Goal: Task Accomplishment & Management: Manage account settings

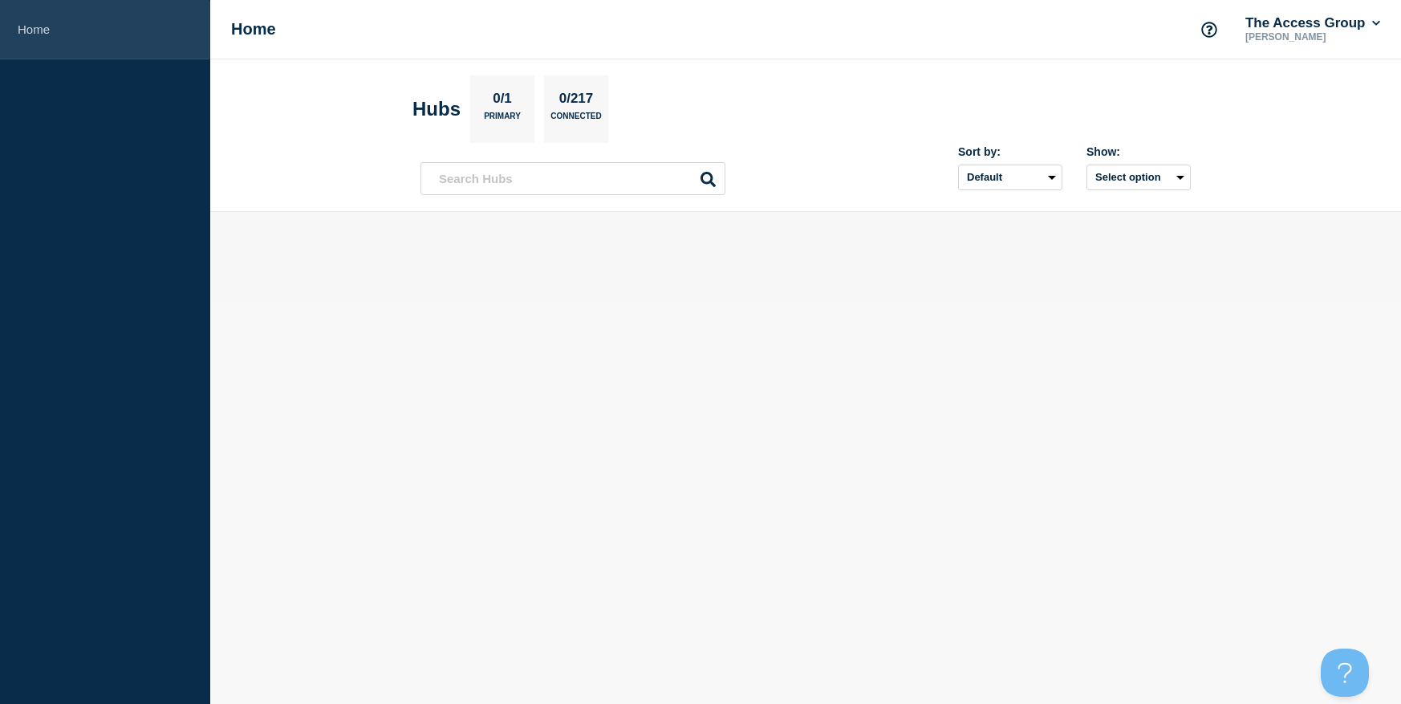
click at [43, 31] on link "Home" at bounding box center [105, 29] width 210 height 59
click at [468, 178] on input "text" at bounding box center [573, 178] width 305 height 33
click at [497, 105] on p "0/1" at bounding box center [502, 101] width 31 height 21
click at [446, 110] on h2 "Hubs" at bounding box center [437, 109] width 48 height 22
click at [515, 108] on p "0/1" at bounding box center [502, 101] width 31 height 21
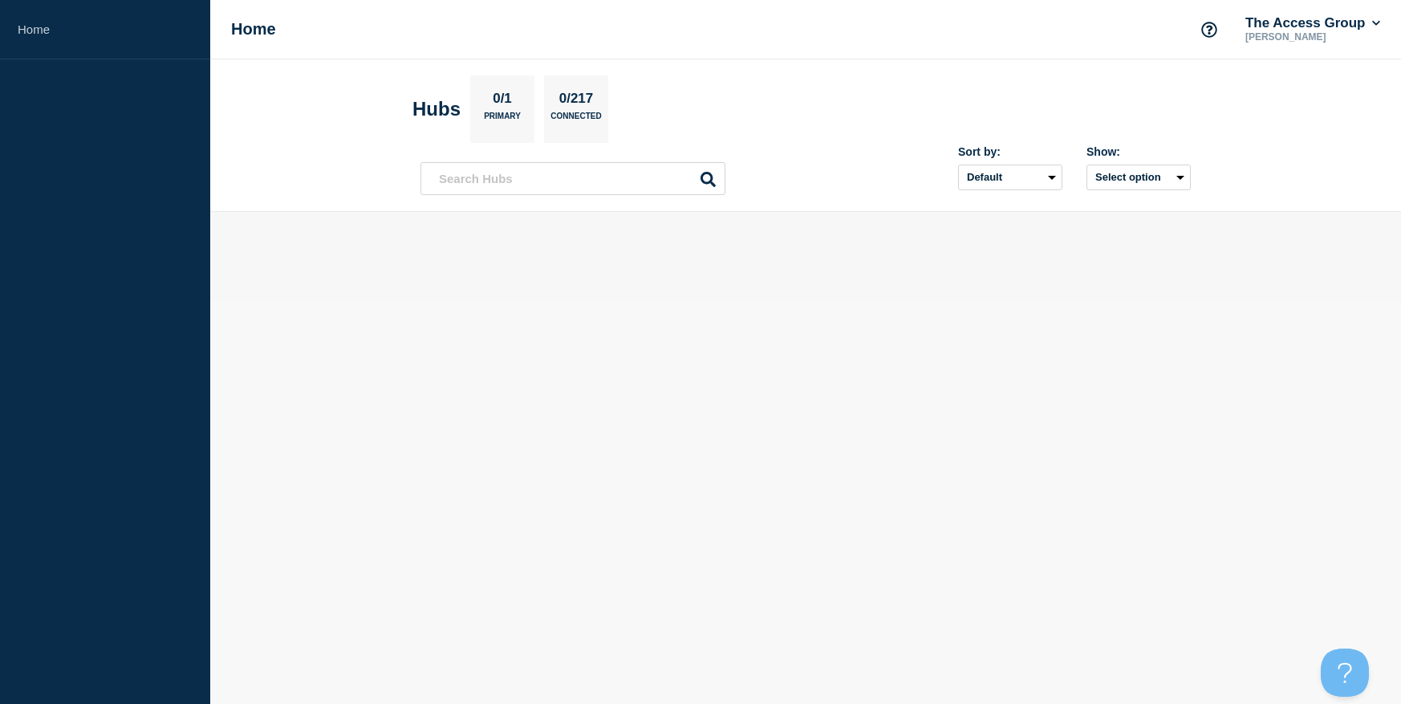
click at [238, 23] on h1 "Home" at bounding box center [253, 29] width 45 height 18
click at [55, 31] on link "Home" at bounding box center [105, 29] width 210 height 59
click at [1177, 181] on button "Select option" at bounding box center [1139, 178] width 104 height 26
click at [1028, 175] on select "Default Last added Last updated Most active A-Z" at bounding box center [1010, 178] width 104 height 26
click at [1029, 135] on section "Hubs 0/1 Primary 0/217 Connected" at bounding box center [806, 108] width 787 height 67
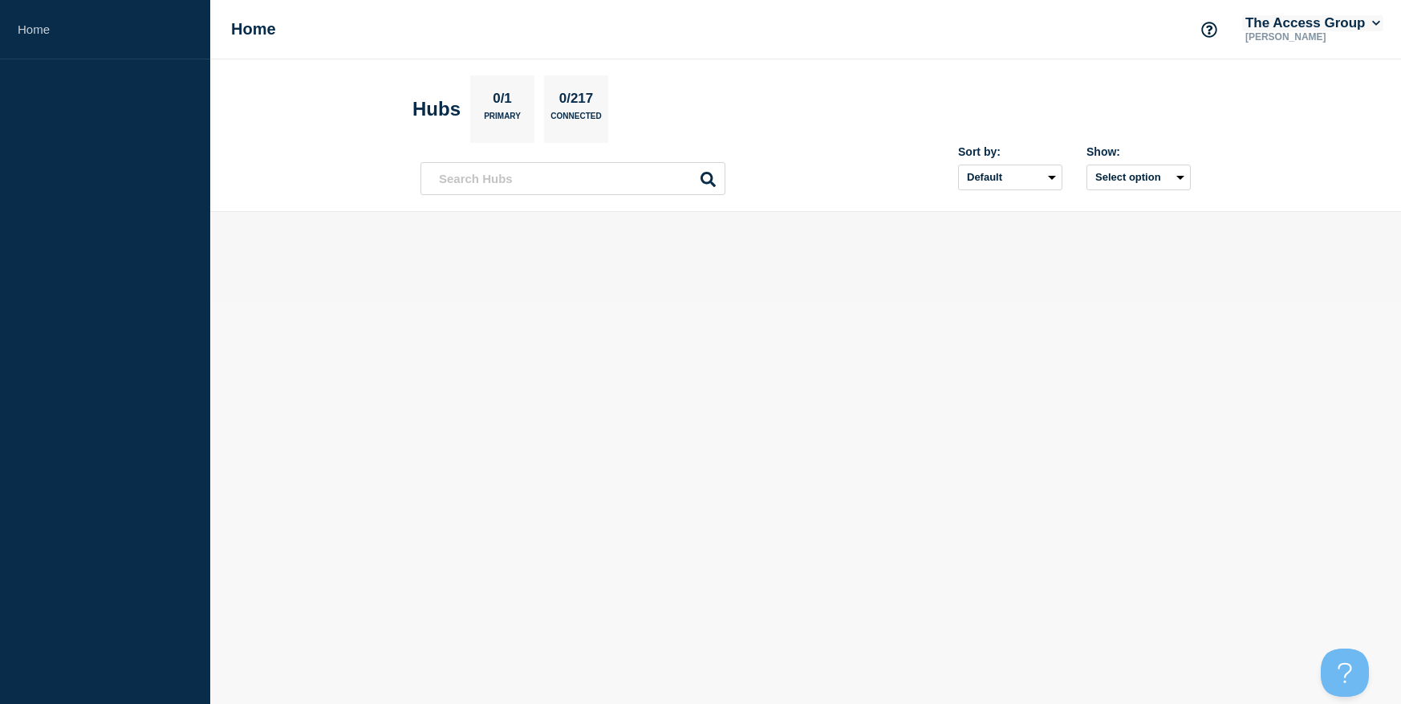
click at [1378, 24] on icon at bounding box center [1376, 23] width 8 height 5
click at [1329, 90] on section "Account The Access Group" at bounding box center [1311, 71] width 157 height 73
click at [1045, 83] on section "Hubs 0/1 Primary 0/217 Connected" at bounding box center [806, 108] width 787 height 67
click at [1201, 31] on icon "Support" at bounding box center [1209, 30] width 16 height 16
click at [966, 90] on section "Hubs 0/1 Primary 0/217 Connected" at bounding box center [806, 108] width 787 height 67
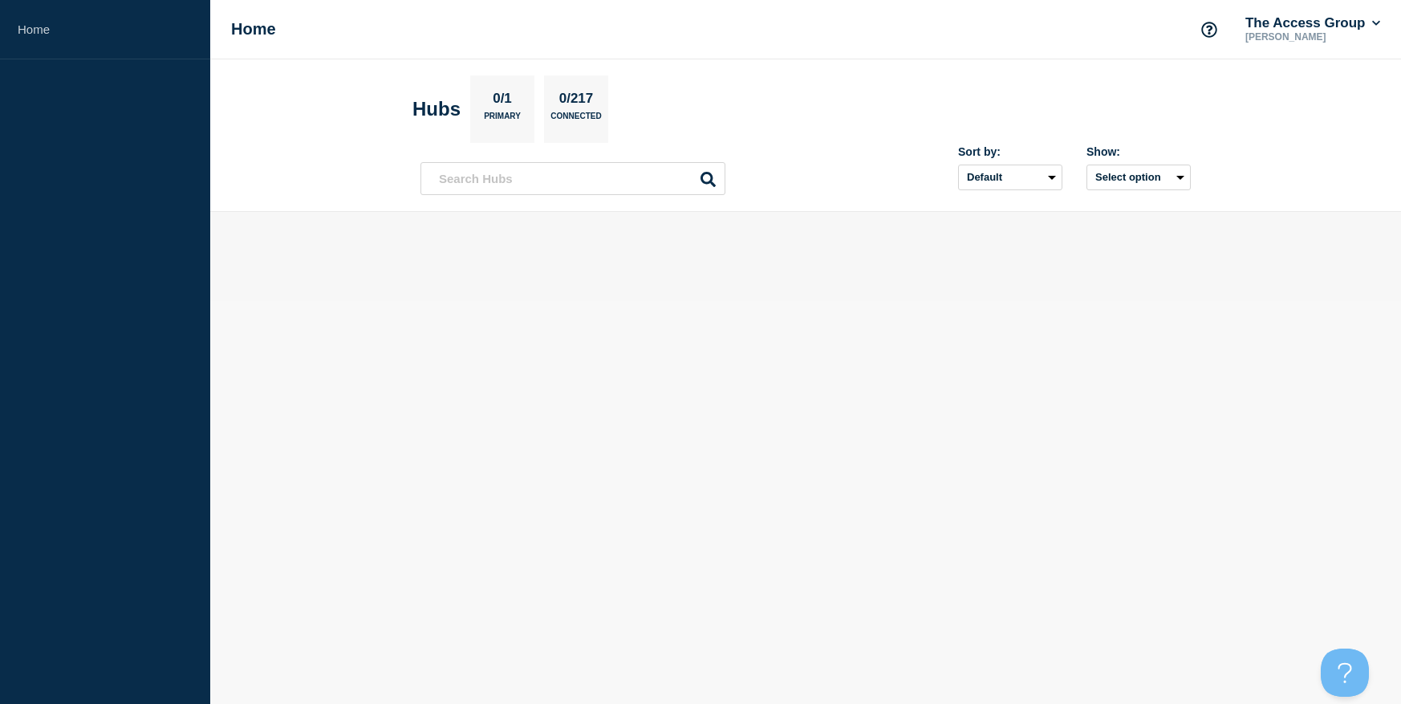
click at [583, 105] on p "0/217" at bounding box center [576, 101] width 47 height 21
click at [815, 152] on div "Sort by: Default Last added Last updated Most active A-Z Show: Select option" at bounding box center [806, 171] width 770 height 47
click at [1340, 669] on button "Open Beacon popover" at bounding box center [1342, 668] width 48 height 48
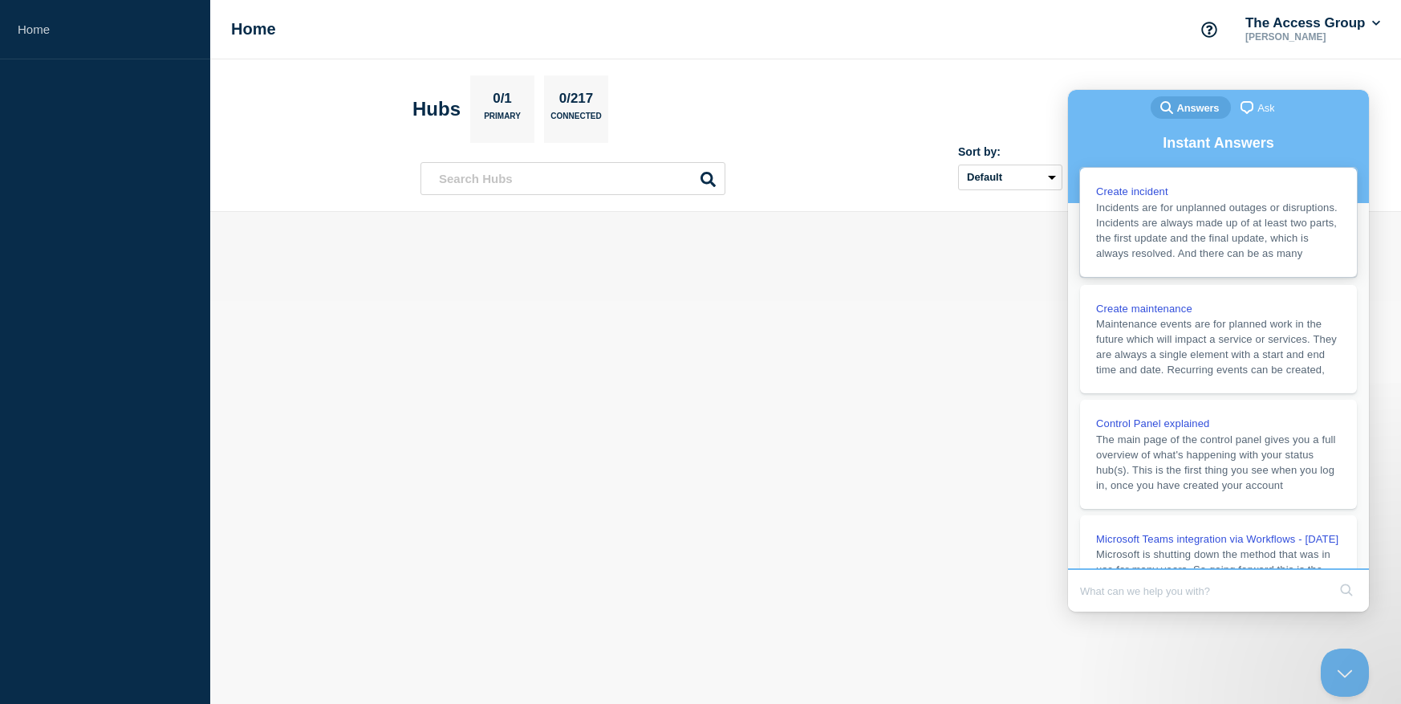
click at [1158, 196] on span "Create incident" at bounding box center [1132, 191] width 72 height 12
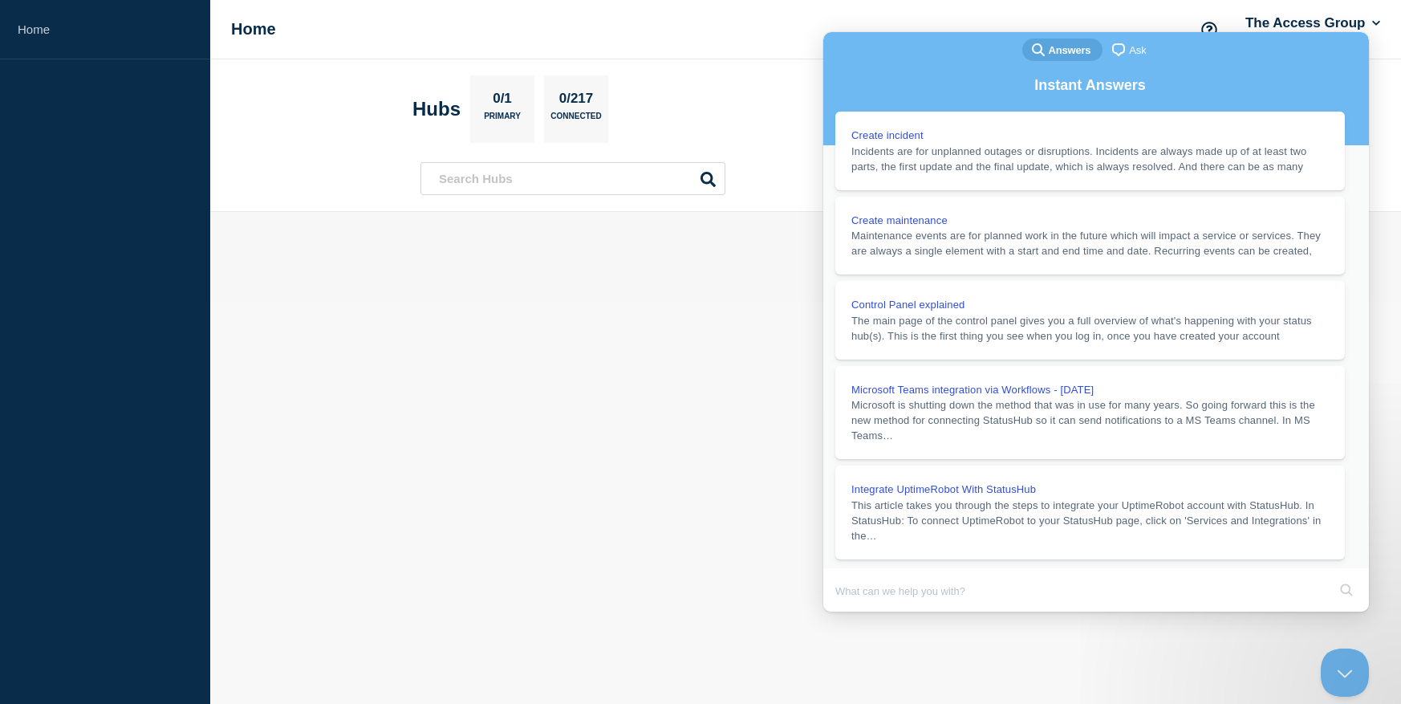
scroll to position [722, 0]
click at [853, 612] on button "Close" at bounding box center [838, 622] width 29 height 21
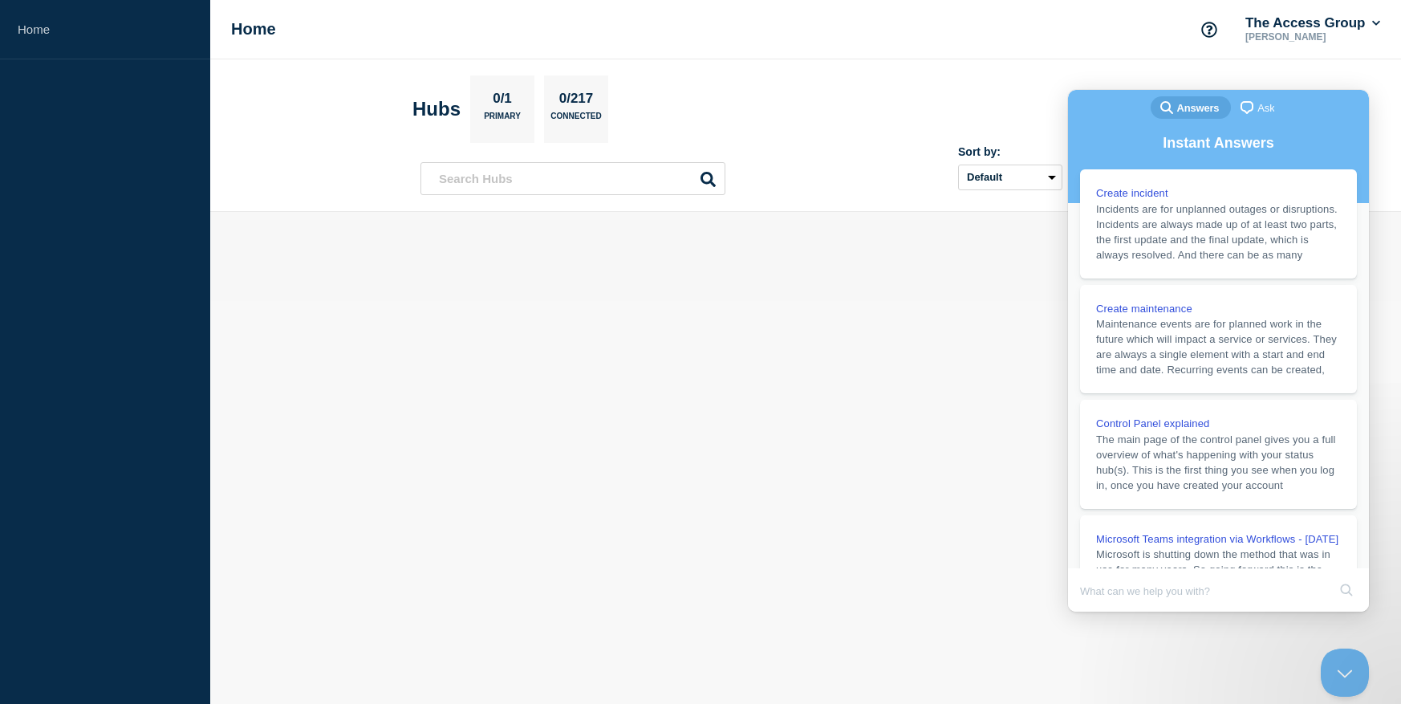
click at [729, 280] on main at bounding box center [805, 256] width 1191 height 89
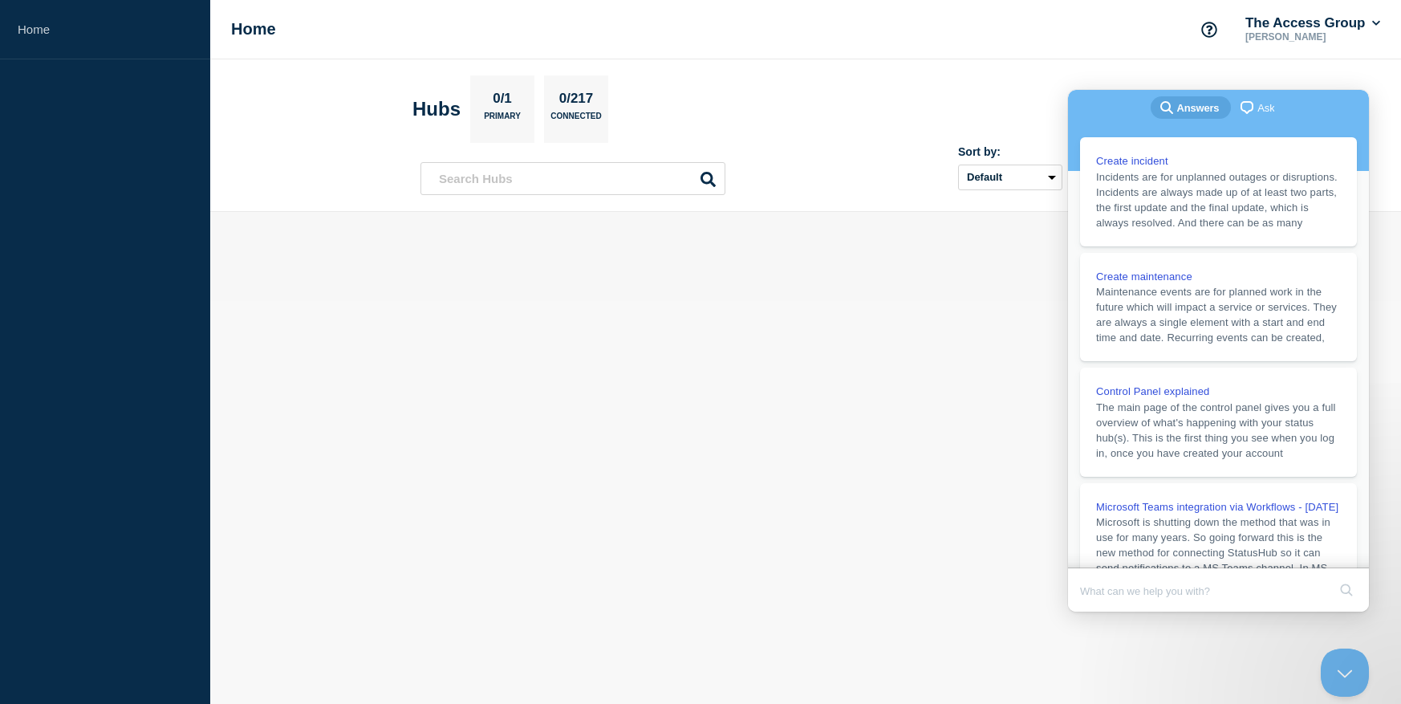
scroll to position [340, 0]
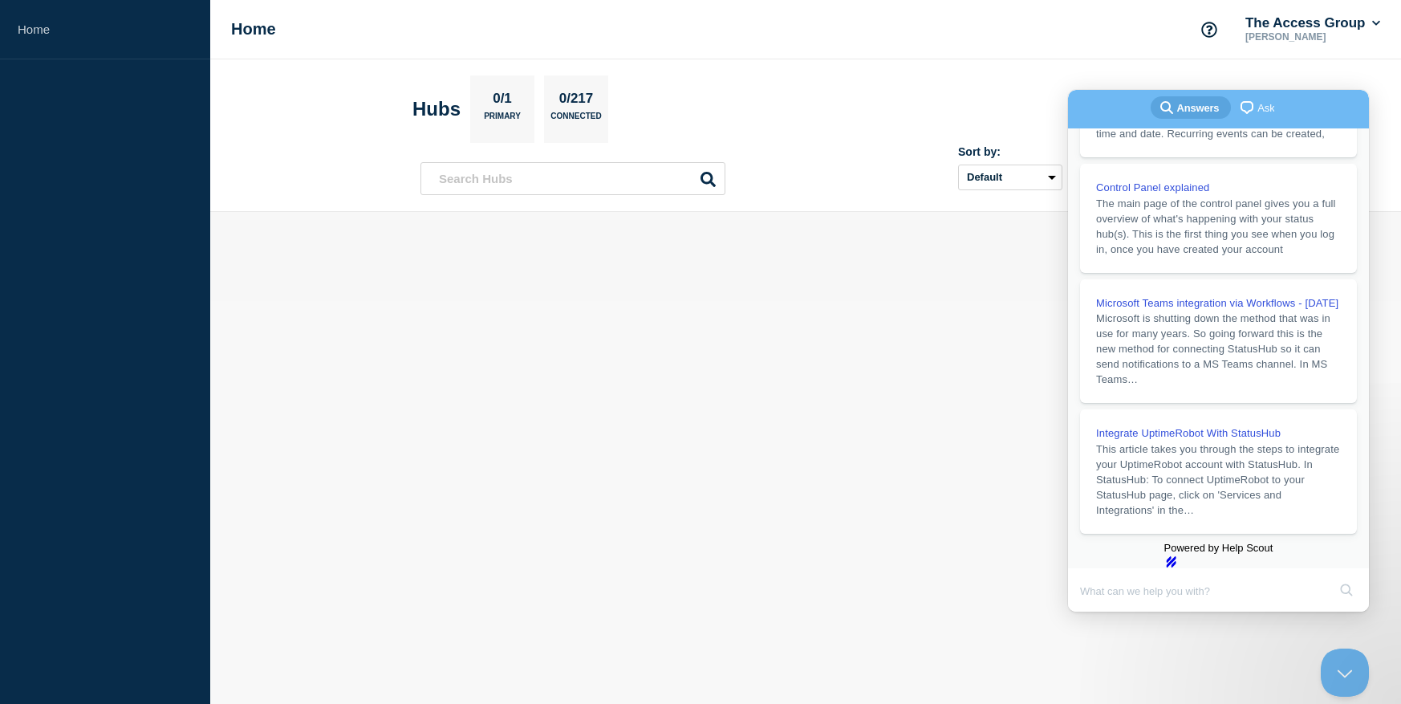
click at [966, 665] on body "Home Home The Access Group Jan Taylor Hubs 0/1 Primary 0/217 Connected Sort by:…" at bounding box center [700, 352] width 1401 height 704
click at [1339, 670] on button "Close Beacon popover" at bounding box center [1342, 668] width 48 height 48
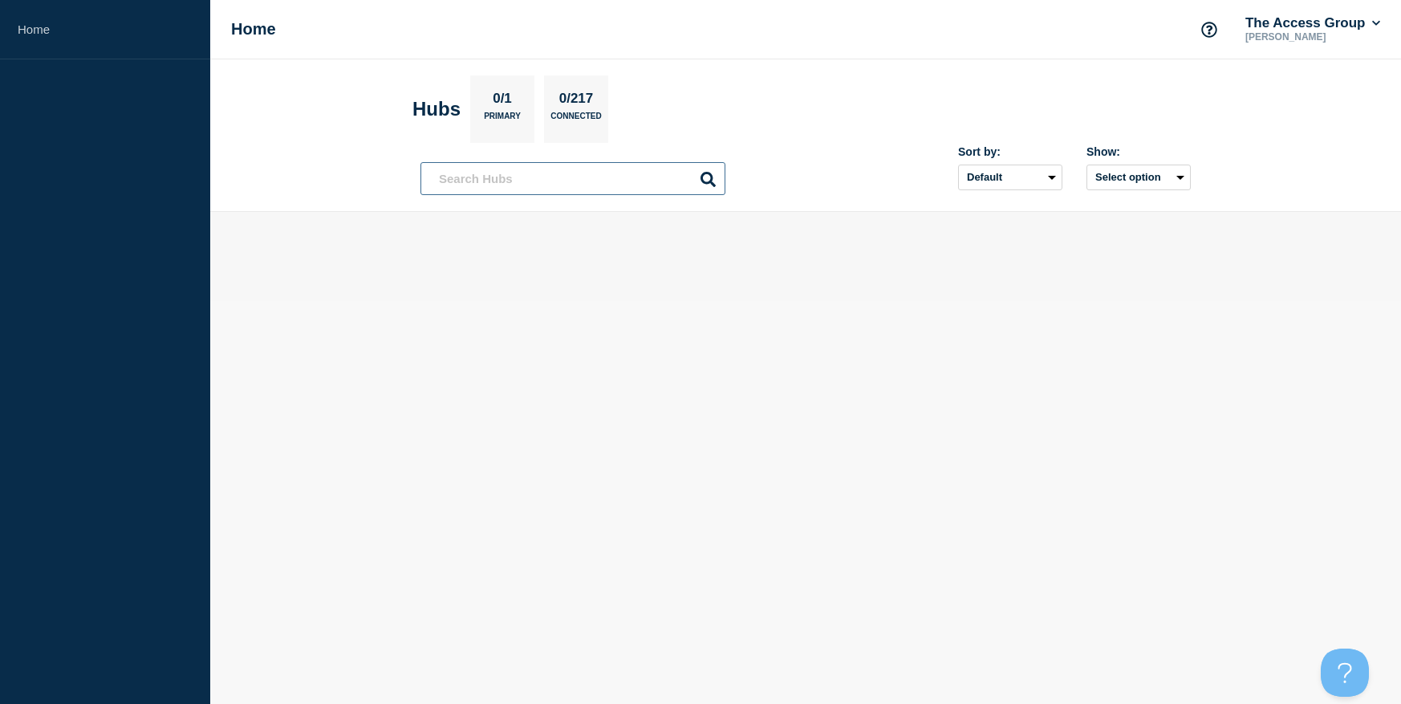
click at [492, 177] on input "text" at bounding box center [573, 178] width 305 height 33
type input "proclaim"
click at [710, 181] on icon at bounding box center [708, 179] width 15 height 15
click at [707, 178] on icon at bounding box center [708, 179] width 15 height 15
click at [51, 154] on aside "Home" at bounding box center [105, 352] width 210 height 704
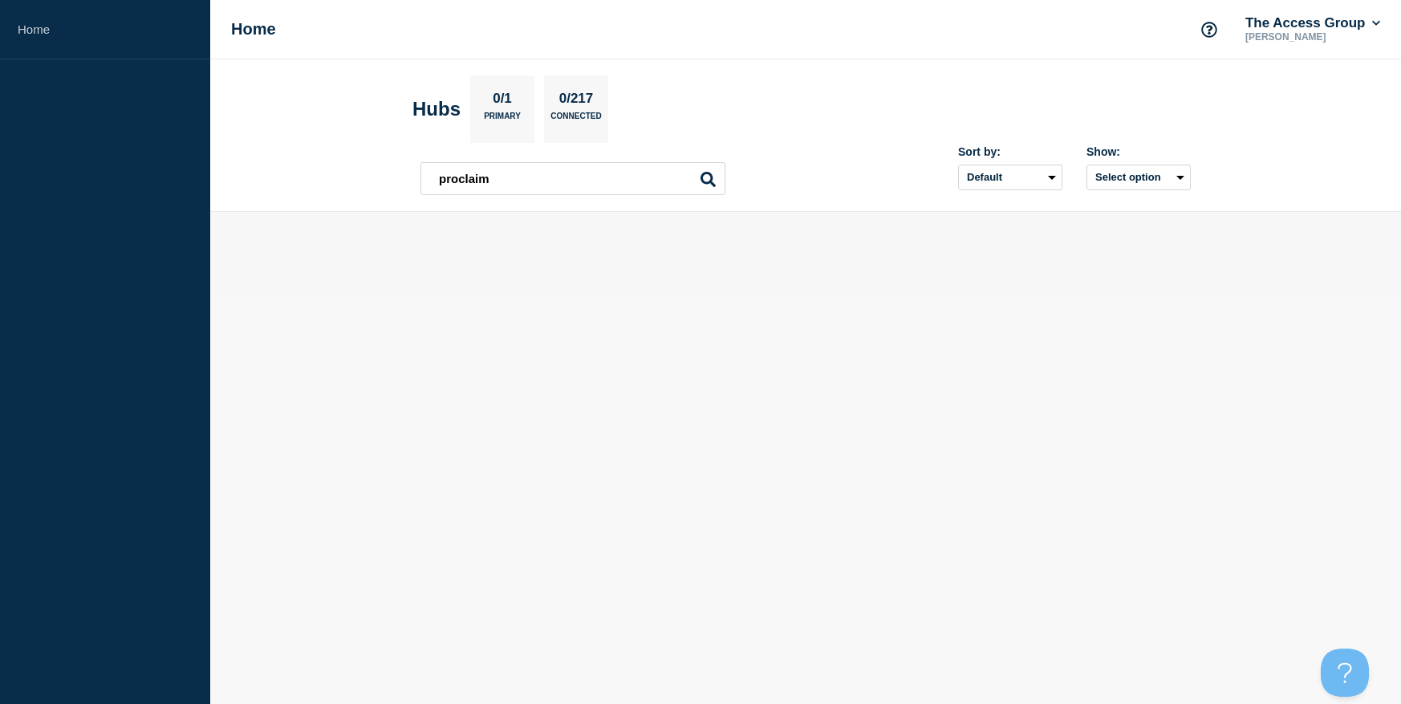
click at [79, 545] on aside "Home" at bounding box center [105, 352] width 210 height 704
click at [483, 452] on body "Home Home The Access Group Jan Taylor Hubs 0/1 Primary 0/217 Connected proclaim…" at bounding box center [700, 352] width 1401 height 704
click at [245, 29] on h1 "Home" at bounding box center [253, 29] width 45 height 18
click at [1377, 22] on icon at bounding box center [1376, 23] width 9 height 10
click at [1326, 153] on link "User settings" at bounding box center [1297, 153] width 71 height 14
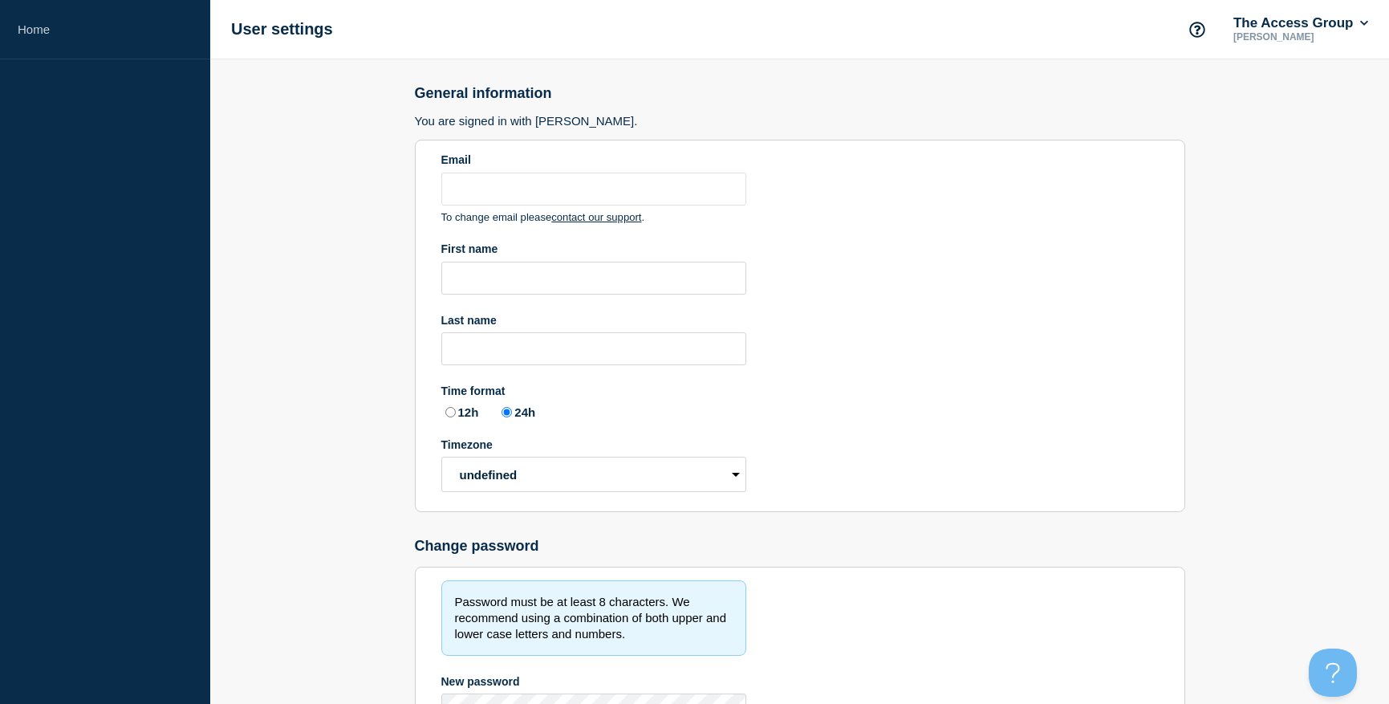
type input "jan.taylor@theaccessgroup.com"
type input "Jan"
type input "Taylor"
radio input "true"
select select "hub"
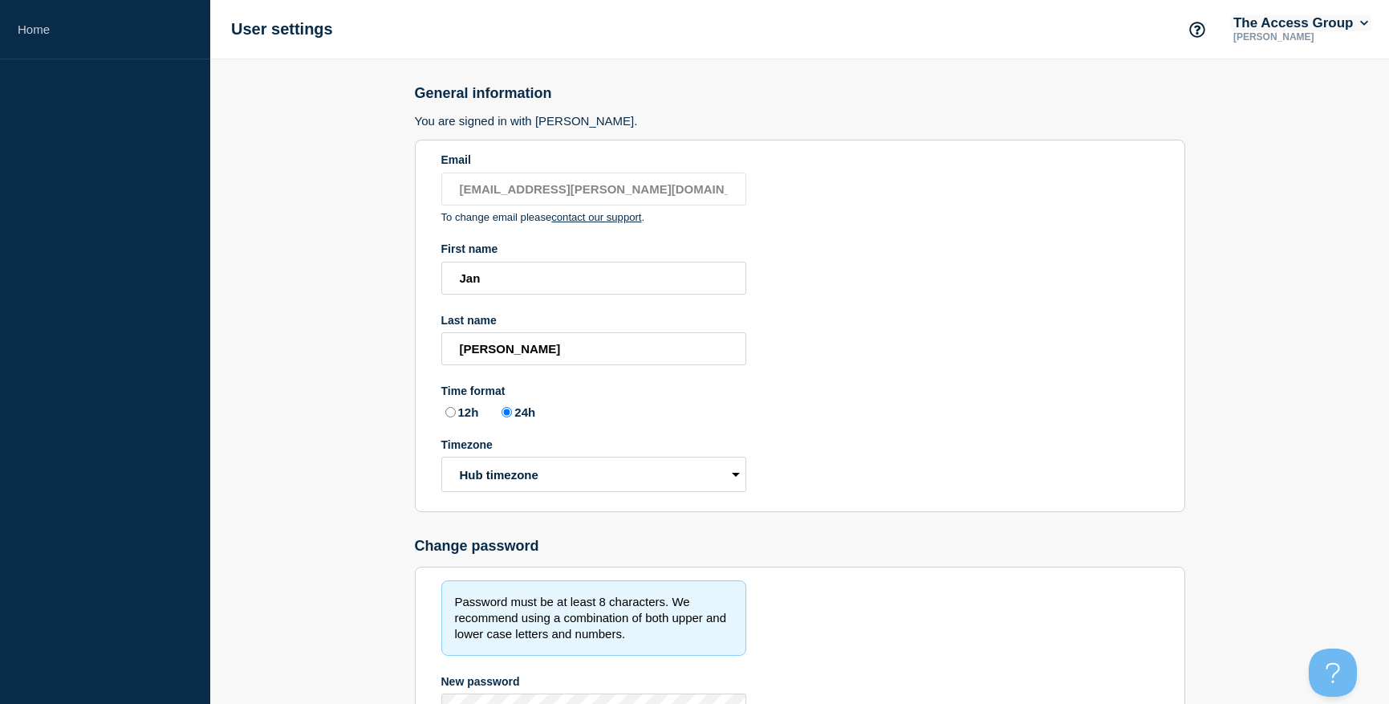
click at [1362, 29] on button "The Access Group" at bounding box center [1300, 23] width 141 height 16
click at [1129, 91] on h2 "General information" at bounding box center [800, 93] width 770 height 17
click at [55, 26] on link "Home" at bounding box center [105, 29] width 210 height 59
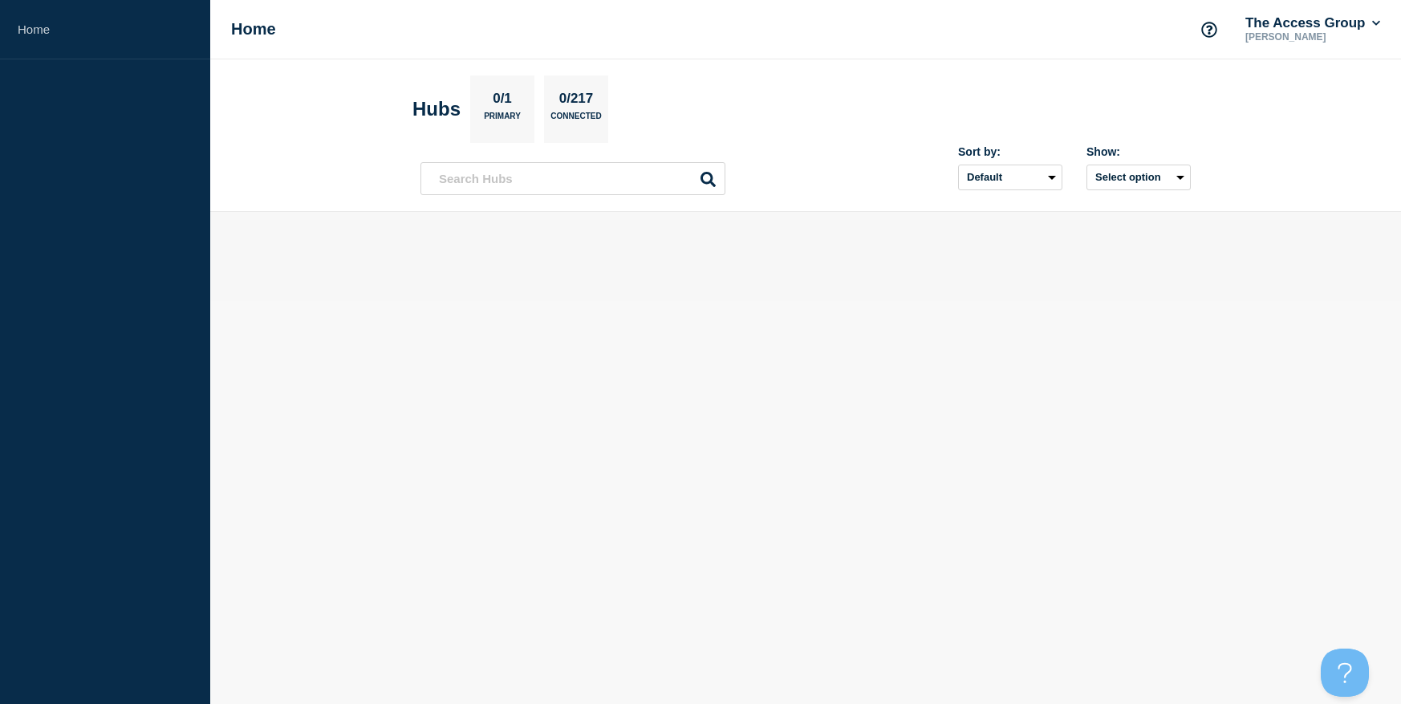
click at [433, 105] on h2 "Hubs" at bounding box center [437, 109] width 48 height 22
click at [512, 112] on p "Primary" at bounding box center [502, 120] width 37 height 17
click at [586, 104] on p "0/217" at bounding box center [576, 101] width 47 height 21
click at [589, 121] on p "Connected" at bounding box center [576, 120] width 51 height 17
click at [583, 104] on p "0/217" at bounding box center [576, 101] width 47 height 21
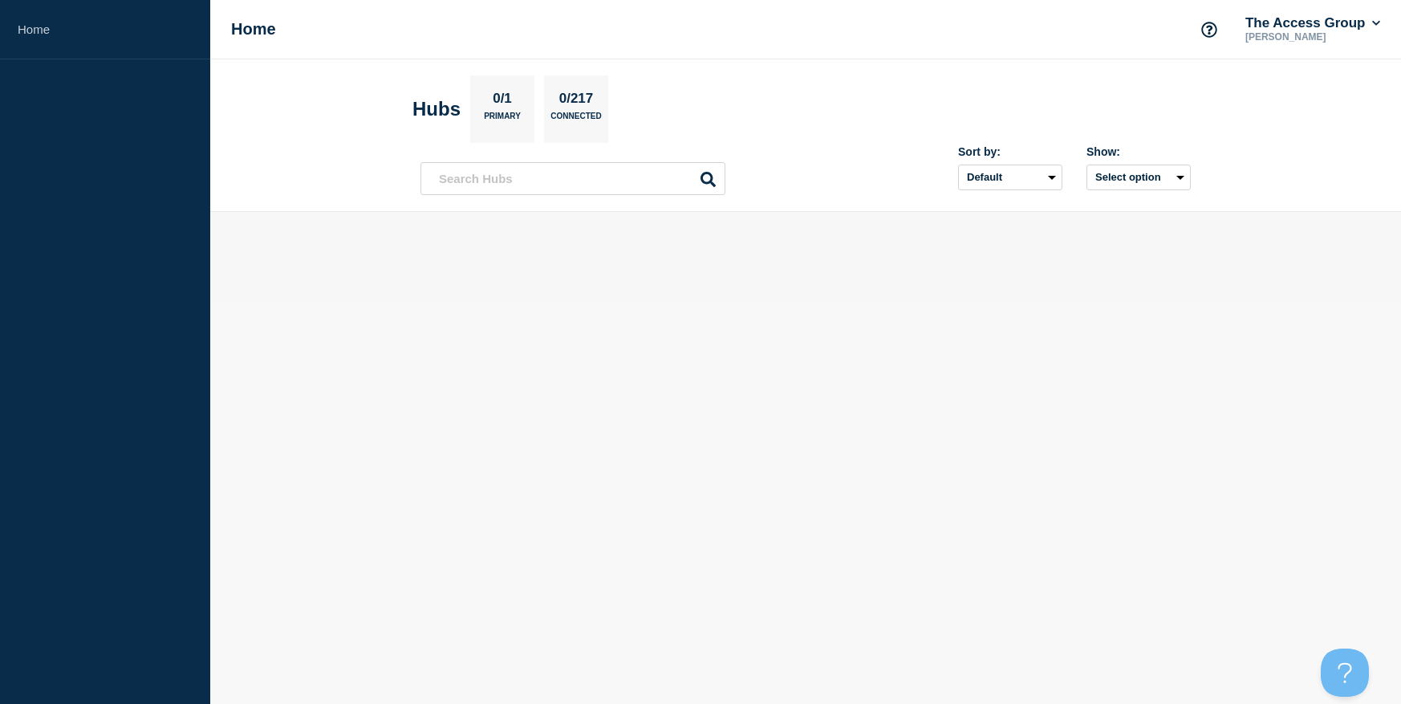
click at [503, 92] on p "0/1" at bounding box center [502, 101] width 31 height 21
drag, startPoint x: 268, startPoint y: 10, endPoint x: 262, endPoint y: 22, distance: 13.6
click at [265, 14] on div "Home The Access Group Jan Taylor" at bounding box center [805, 29] width 1191 height 59
click at [257, 29] on h1 "Home" at bounding box center [253, 29] width 45 height 18
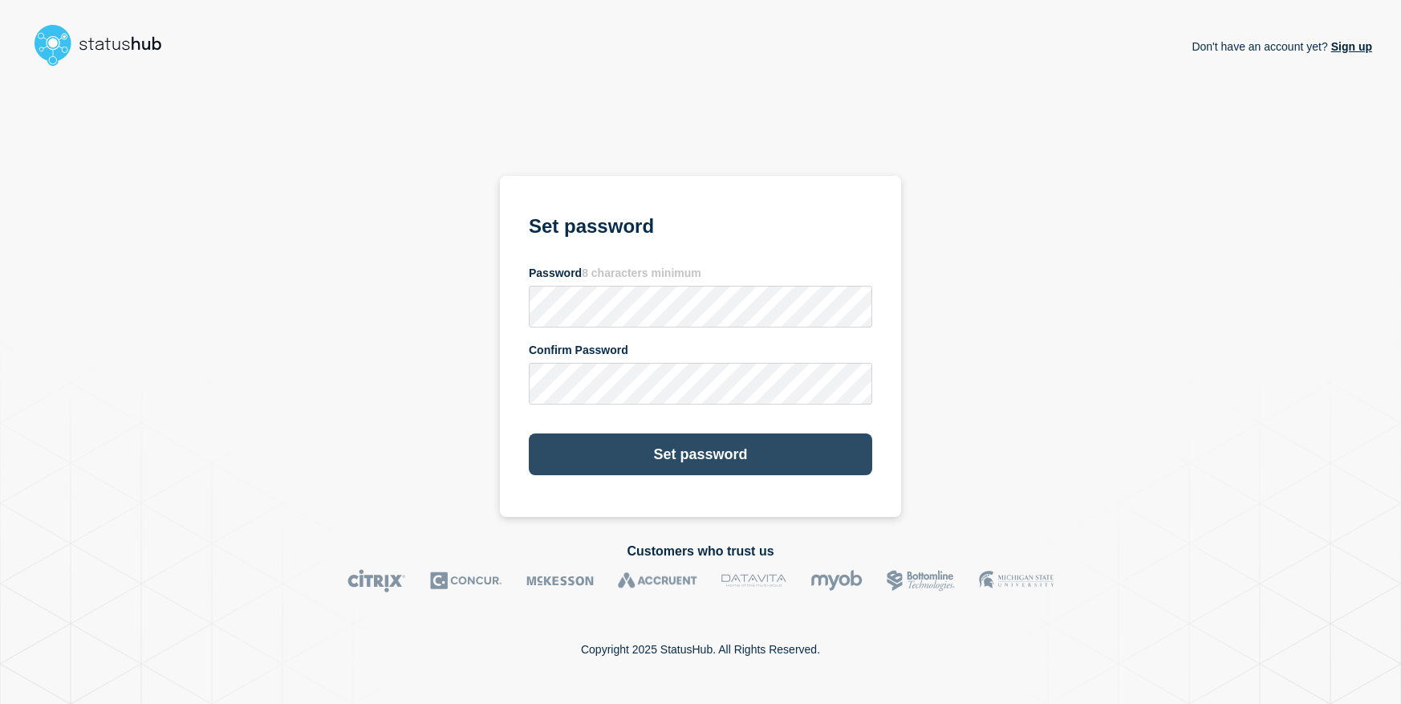
click at [701, 446] on button "Set password" at bounding box center [701, 454] width 344 height 42
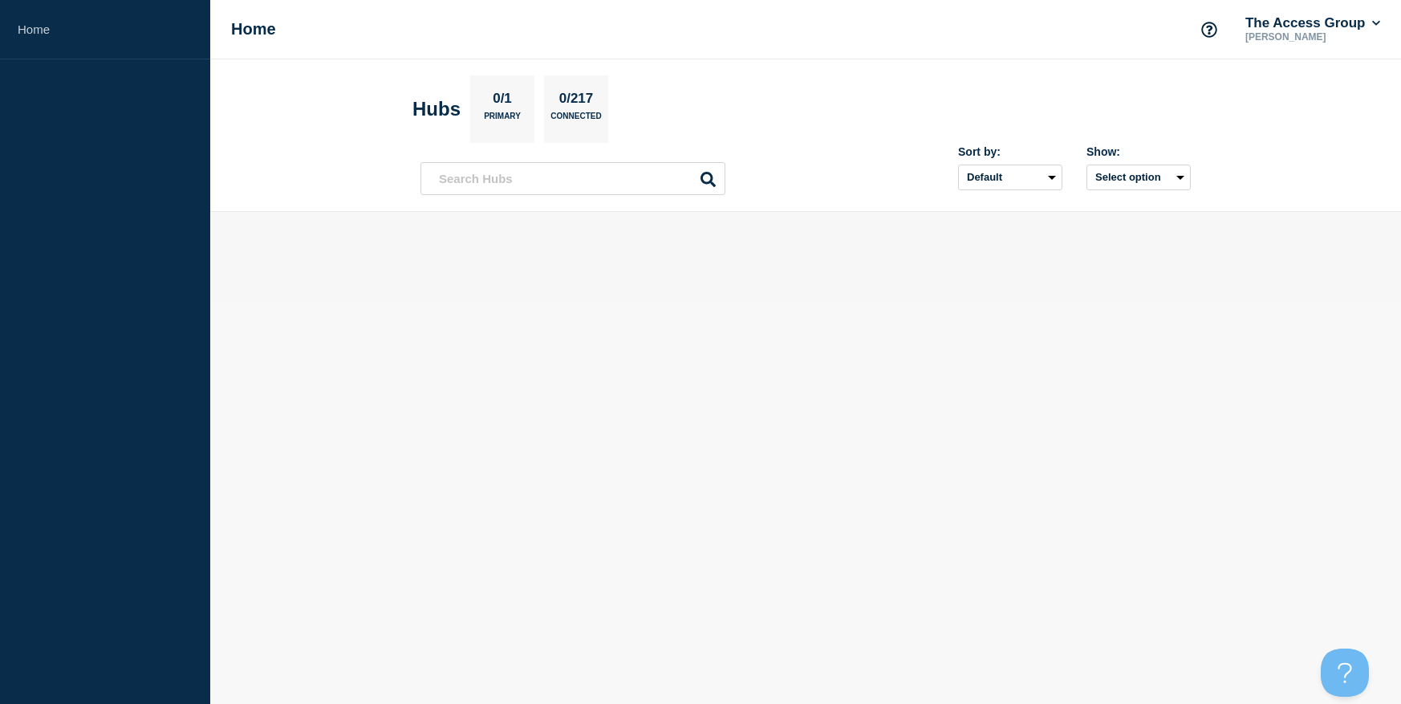
click at [633, 372] on body "Home Home The Access Group [PERSON_NAME] 0/1 Primary 0/217 Connected Sort by: D…" at bounding box center [700, 352] width 1401 height 704
drag, startPoint x: 70, startPoint y: 1, endPoint x: 567, endPoint y: 514, distance: 714.0
click at [567, 514] on body "Home Home The Access Group [PERSON_NAME] 0/1 Primary 0/217 Connected Sort by: D…" at bounding box center [700, 352] width 1401 height 704
click at [671, 312] on body "Home Home The Access Group [PERSON_NAME] 0/1 Primary 0/217 Connected Sort by: D…" at bounding box center [700, 352] width 1401 height 704
click at [258, 23] on h1 "Home" at bounding box center [253, 29] width 45 height 18
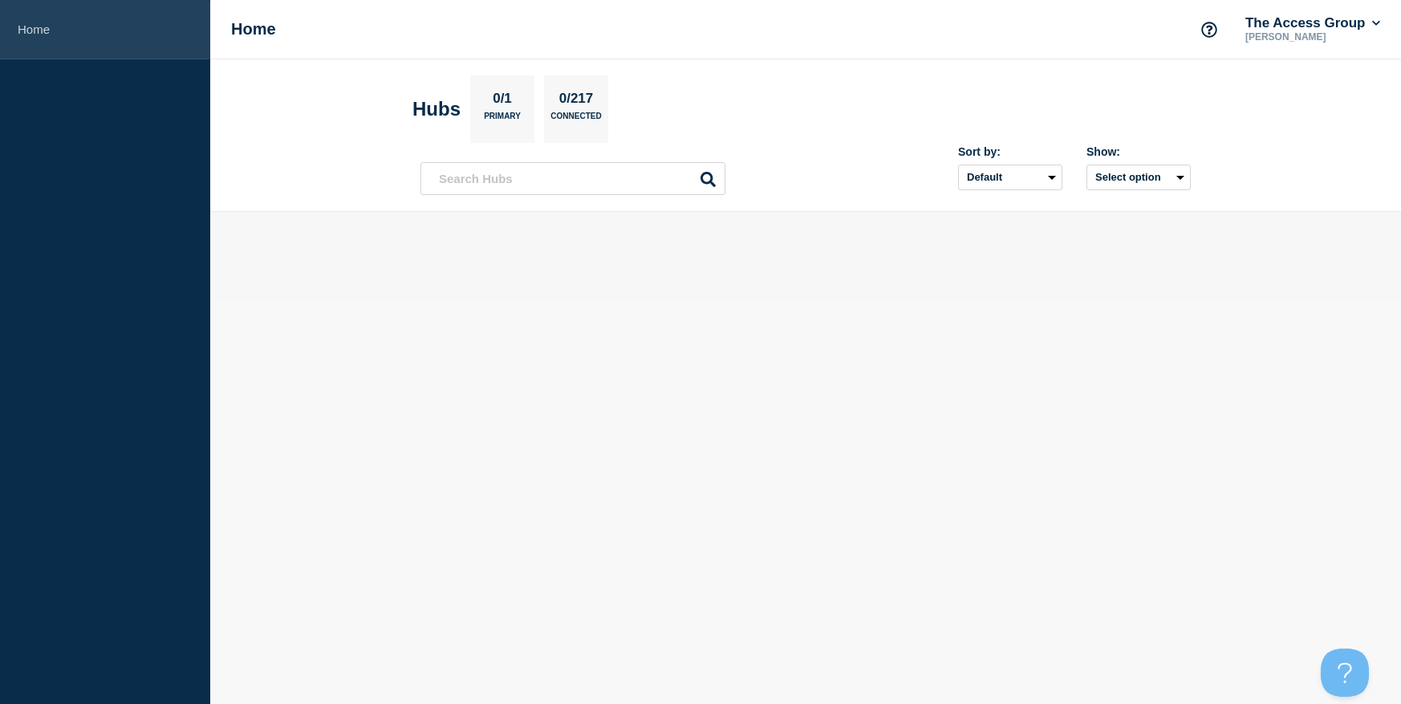
click at [30, 22] on link "Home" at bounding box center [105, 29] width 210 height 59
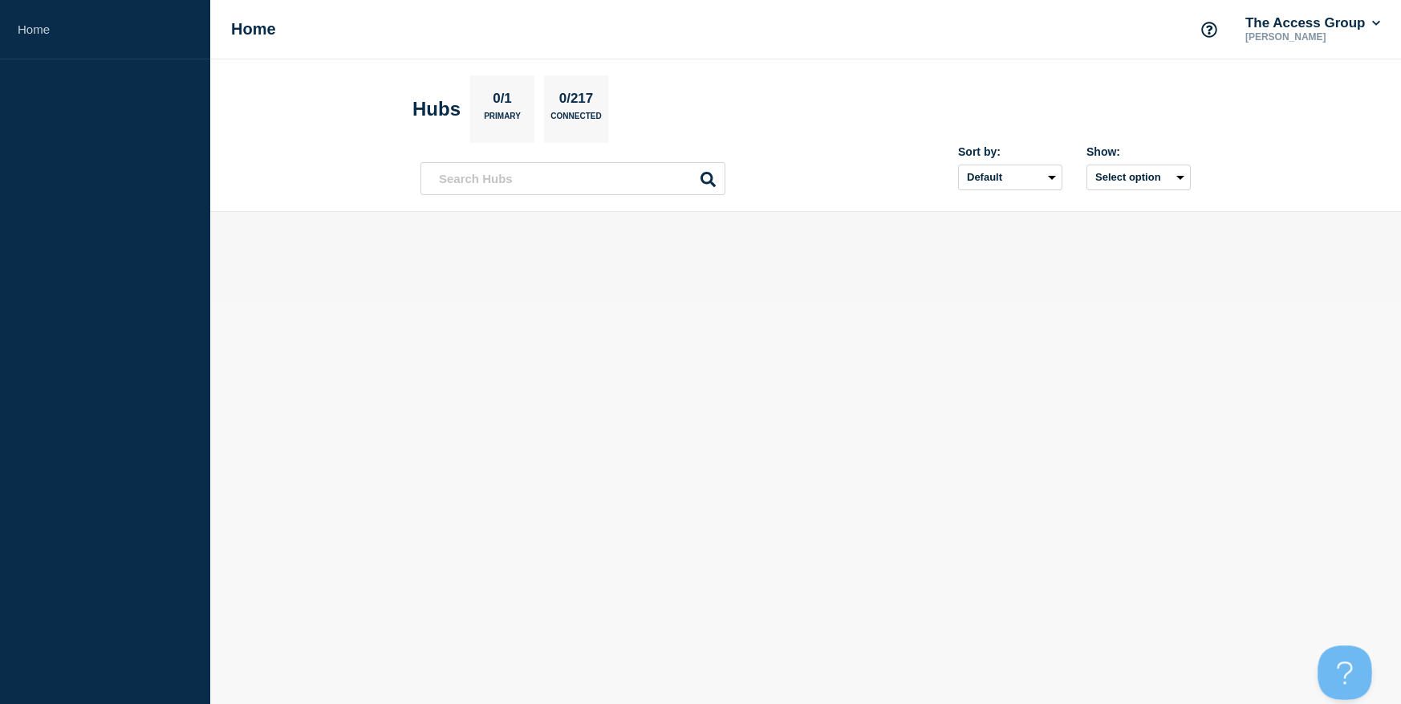
click at [1333, 665] on button "Open Beacon popover" at bounding box center [1342, 668] width 48 height 48
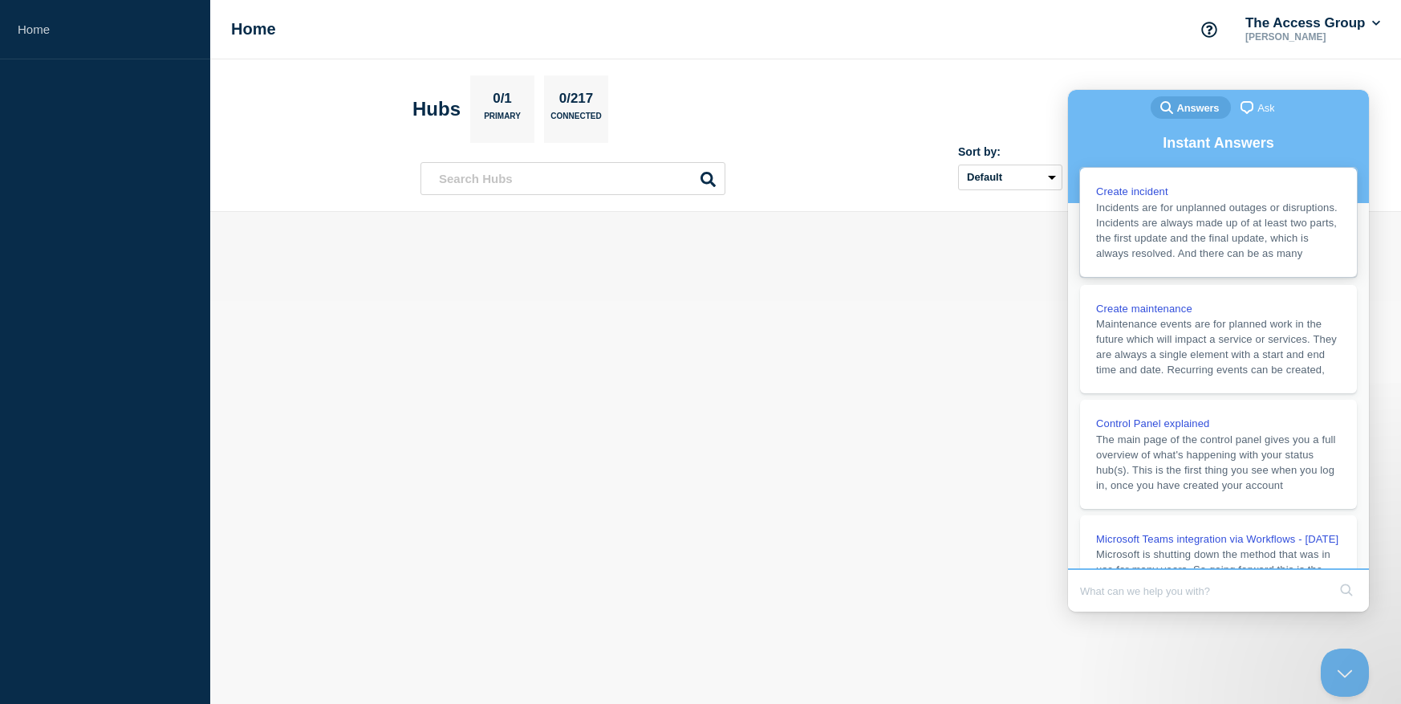
click at [1145, 192] on span "Create incident" at bounding box center [1132, 191] width 72 height 12
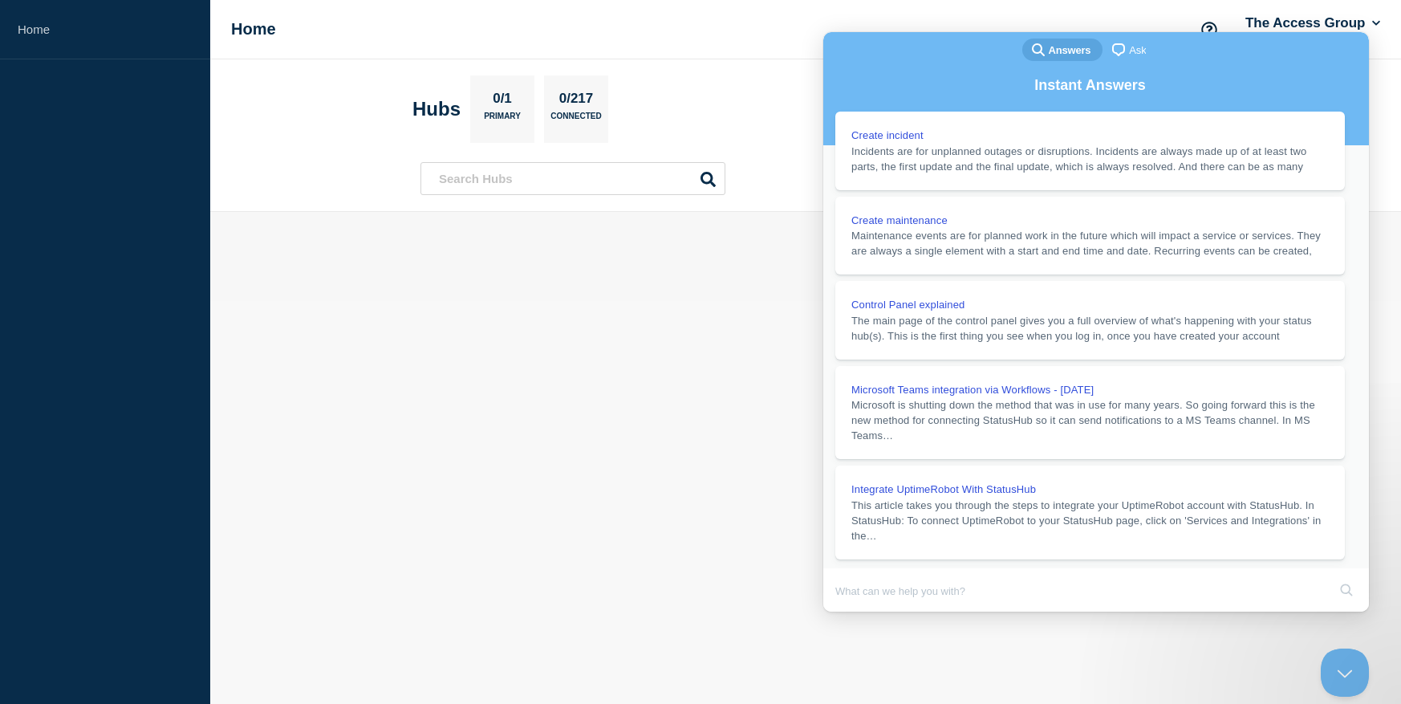
click at [853, 612] on button "Close" at bounding box center [838, 622] width 29 height 21
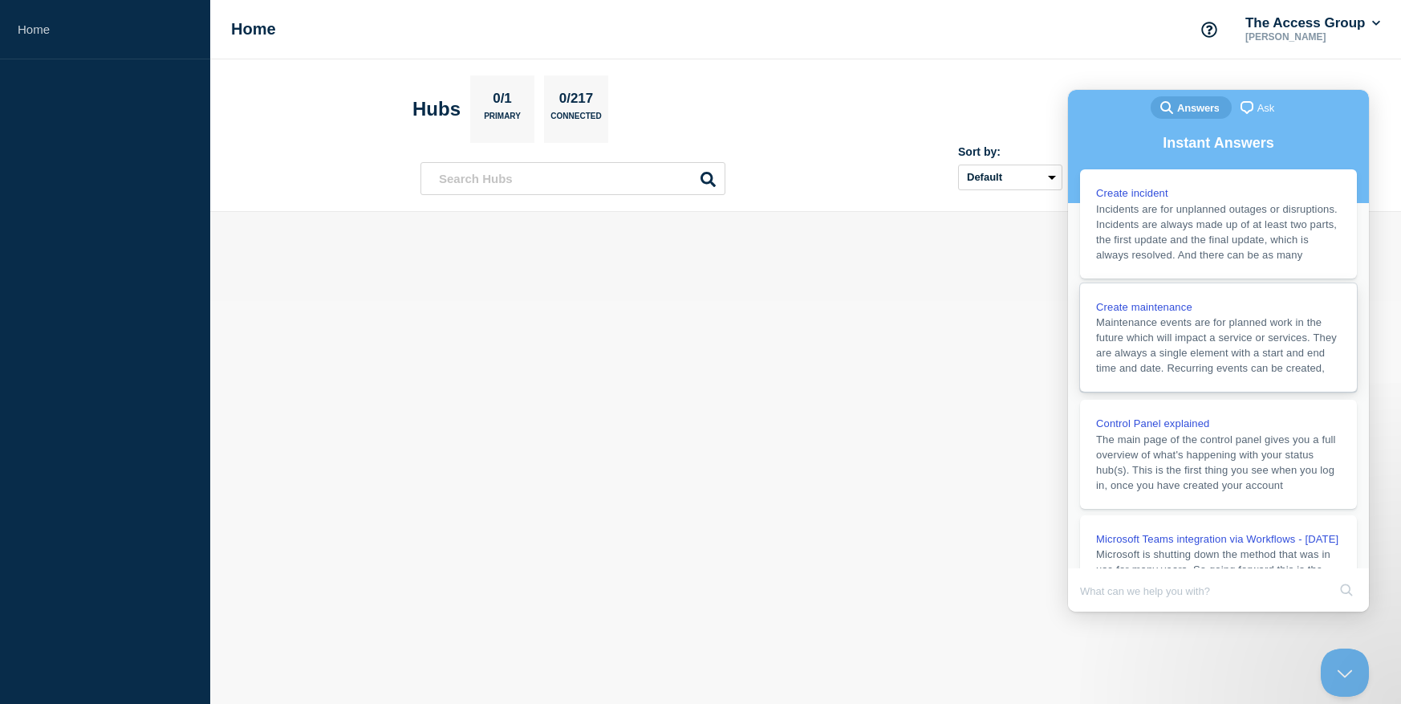
click at [1176, 313] on span "Create maintenance" at bounding box center [1144, 307] width 96 height 12
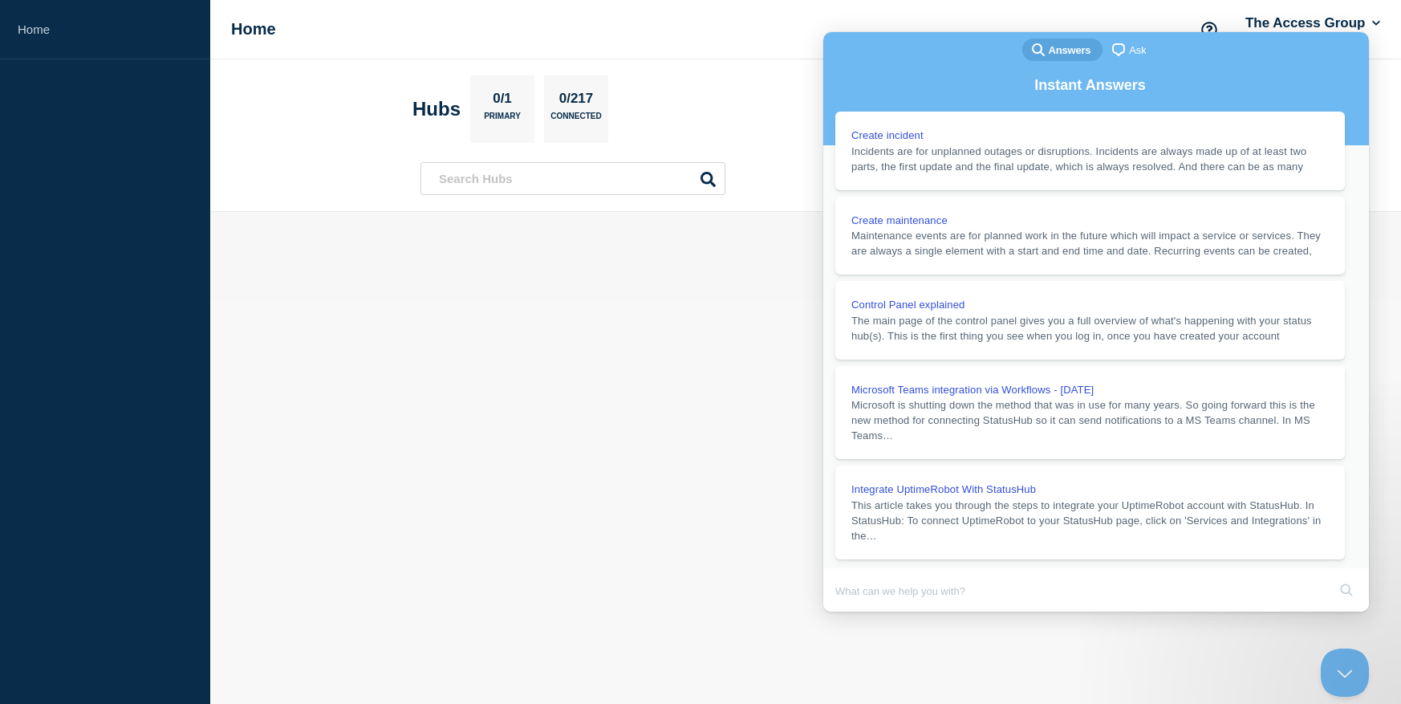
scroll to position [321, 0]
click at [730, 375] on body "Home Home The Access Group Jan Taylor Hubs 0/1 Primary 0/217 Connected Sort by:…" at bounding box center [700, 352] width 1401 height 704
click at [648, 458] on body "Home Home The Access Group Jan Taylor Hubs 0/1 Primary 0/217 Connected Sort by:…" at bounding box center [700, 352] width 1401 height 704
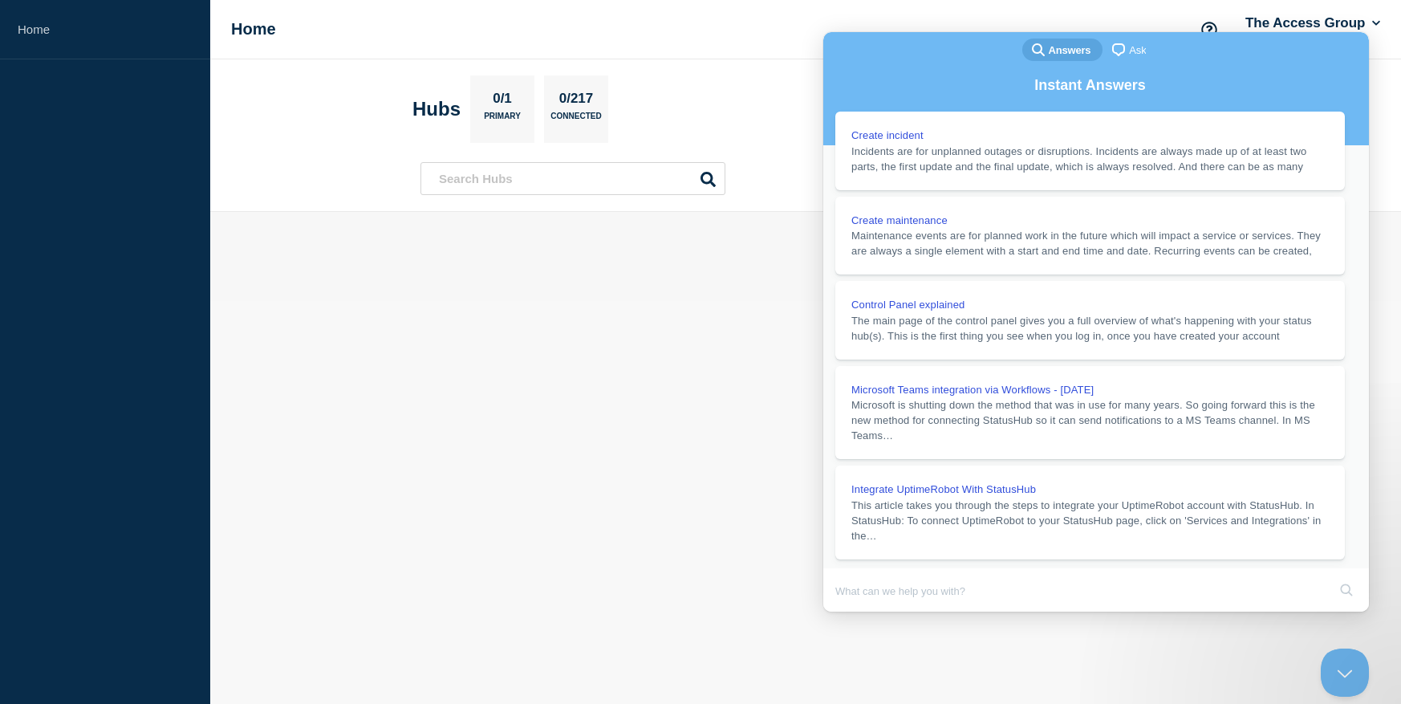
click at [853, 612] on button "Close" at bounding box center [838, 622] width 29 height 21
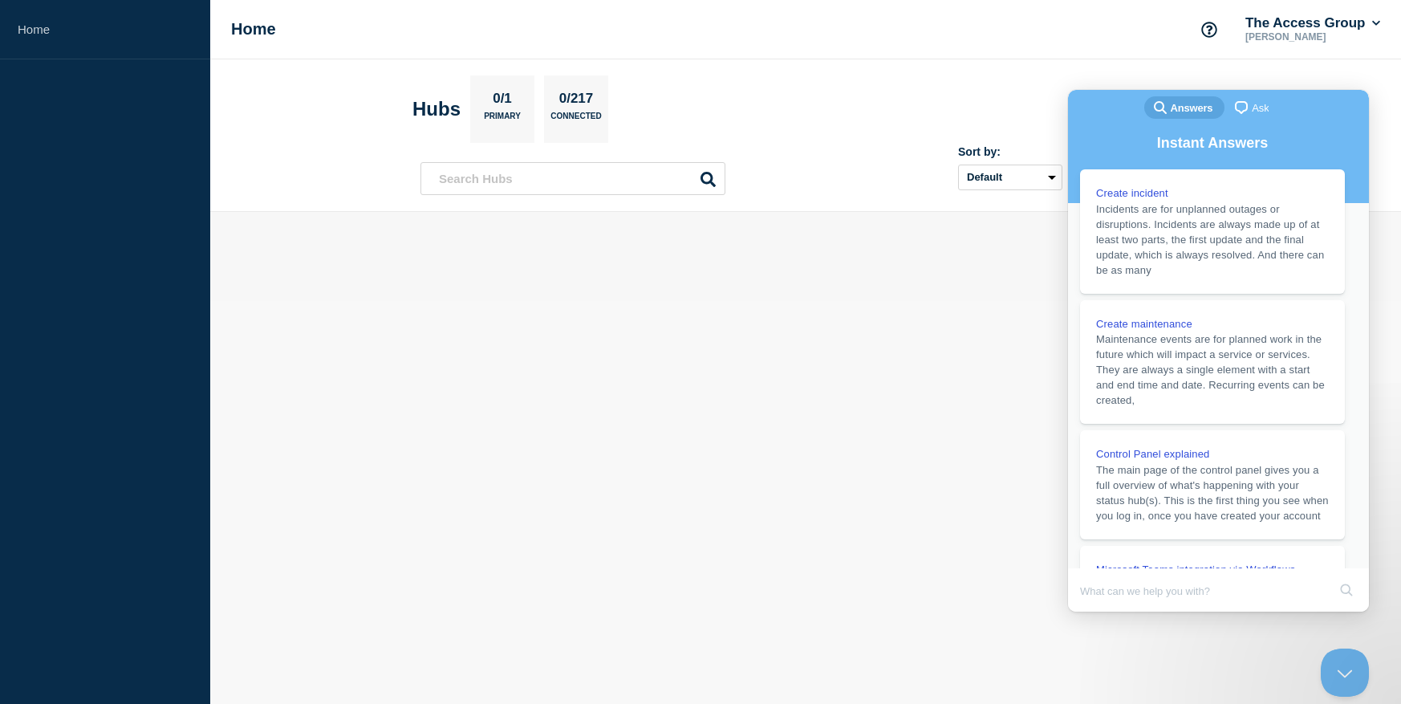
scroll to position [2792, 0]
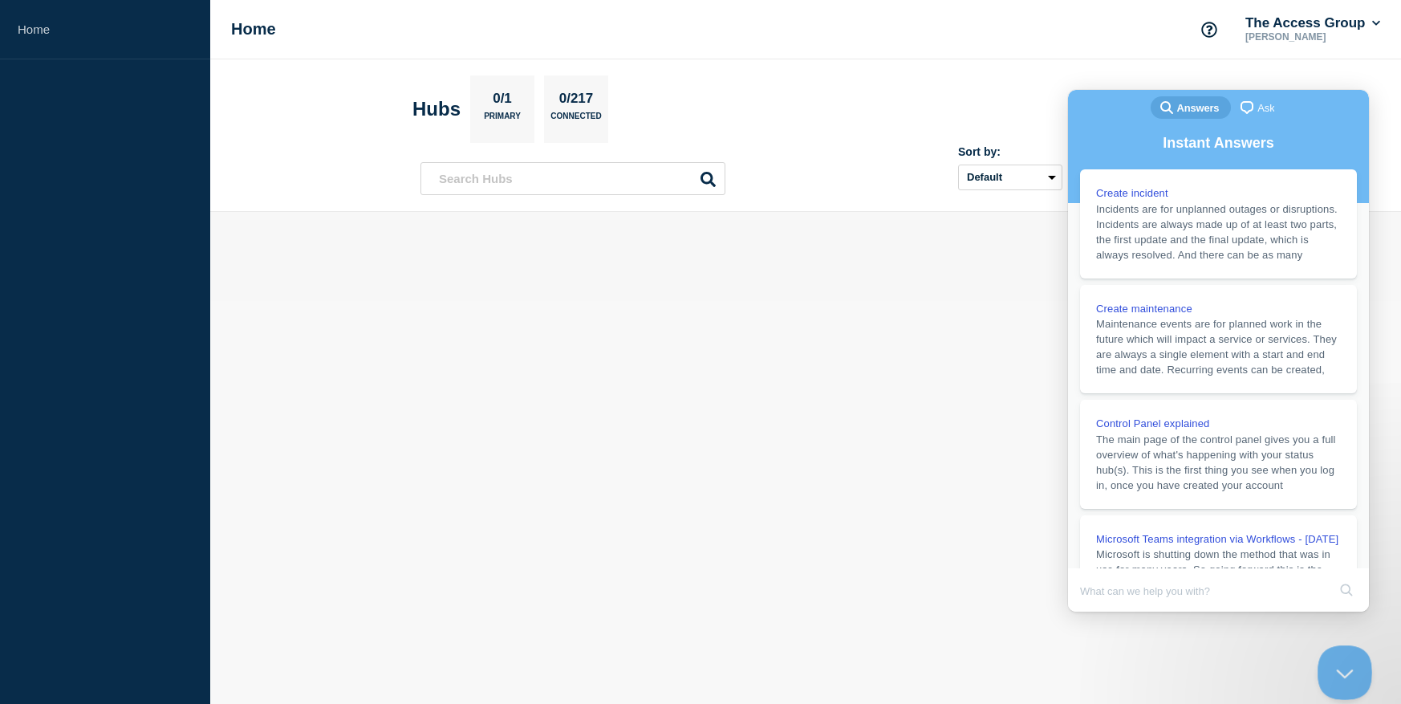
click at [1342, 671] on button "Close Beacon popover" at bounding box center [1342, 668] width 48 height 48
